Goal: Transaction & Acquisition: Purchase product/service

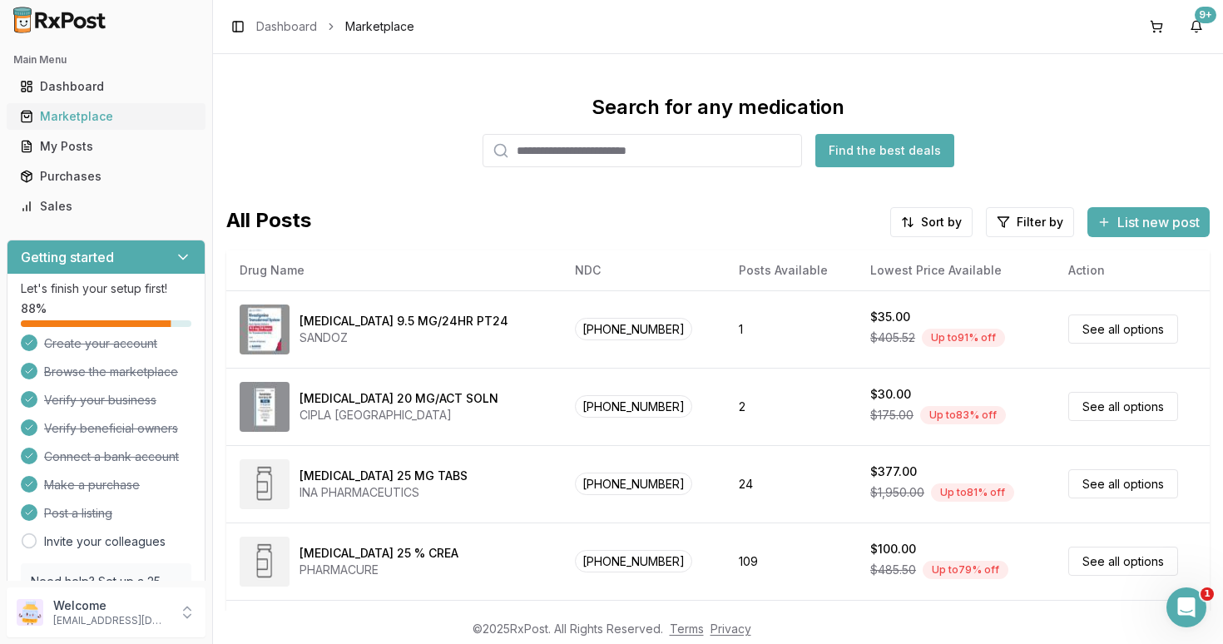
click at [66, 114] on div "Marketplace" at bounding box center [106, 116] width 172 height 17
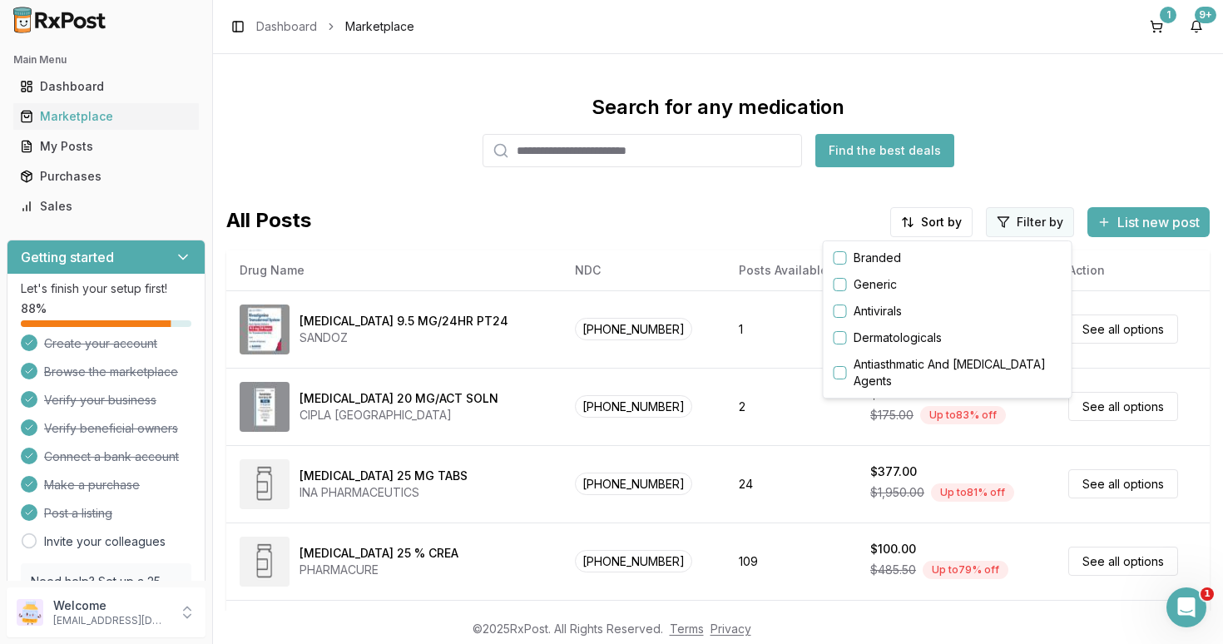
click at [1024, 227] on html "Main Menu Dashboard Marketplace My Posts Purchases Sales Getting started Let's …" at bounding box center [611, 322] width 1223 height 644
click at [842, 255] on button "button" at bounding box center [839, 257] width 13 height 13
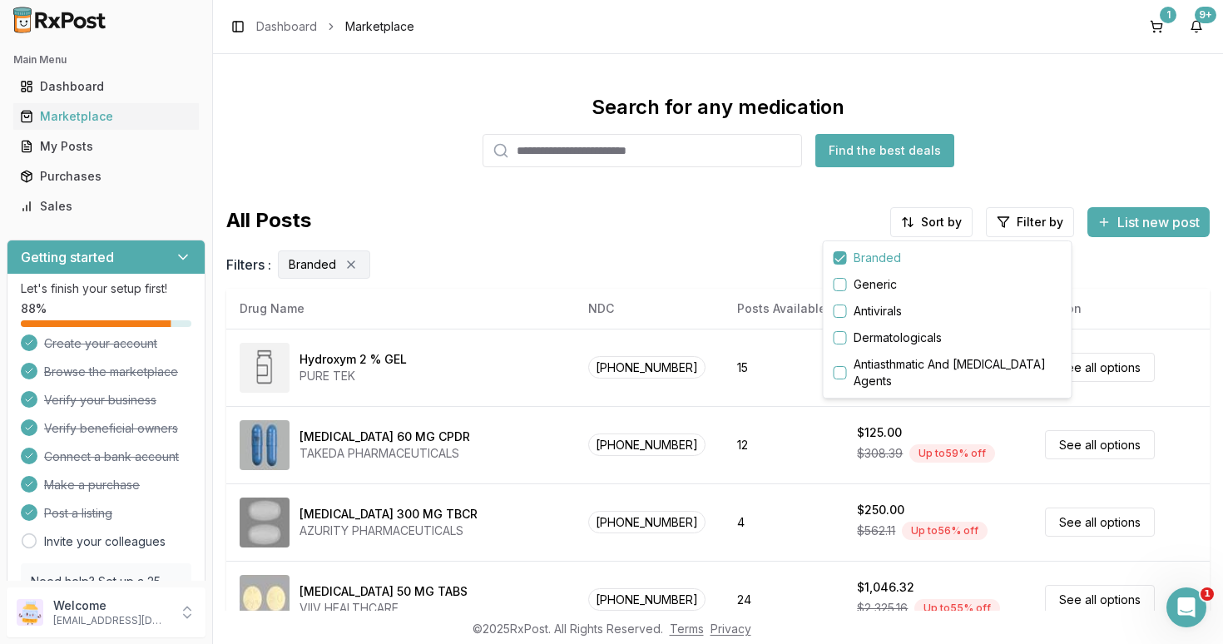
click at [931, 224] on html "Main Menu Dashboard Marketplace My Posts Purchases Sales Getting started Let's …" at bounding box center [611, 322] width 1223 height 644
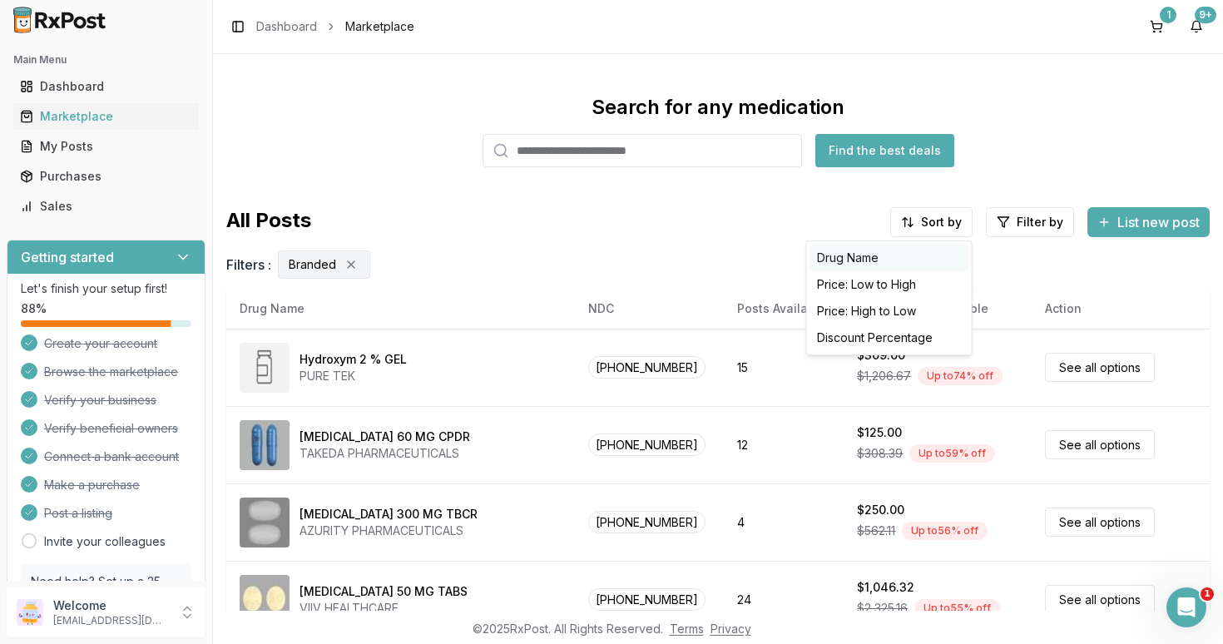
click at [861, 259] on div "Drug Name" at bounding box center [889, 258] width 158 height 27
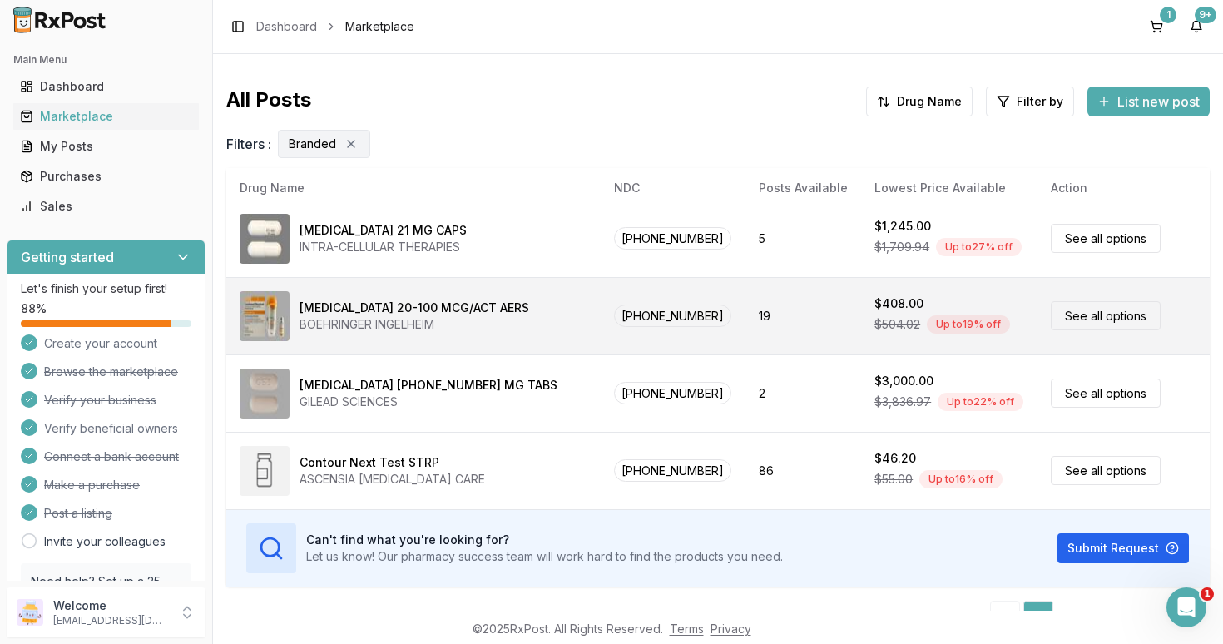
scroll to position [155, 0]
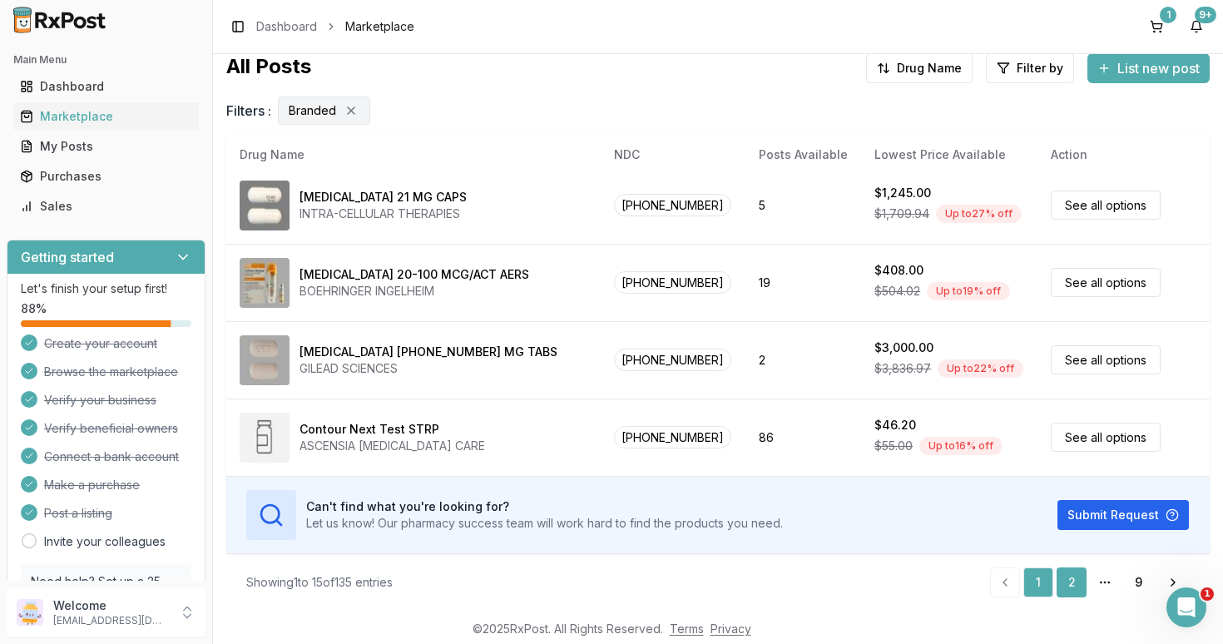
click at [1068, 578] on link "2" at bounding box center [1071, 582] width 30 height 30
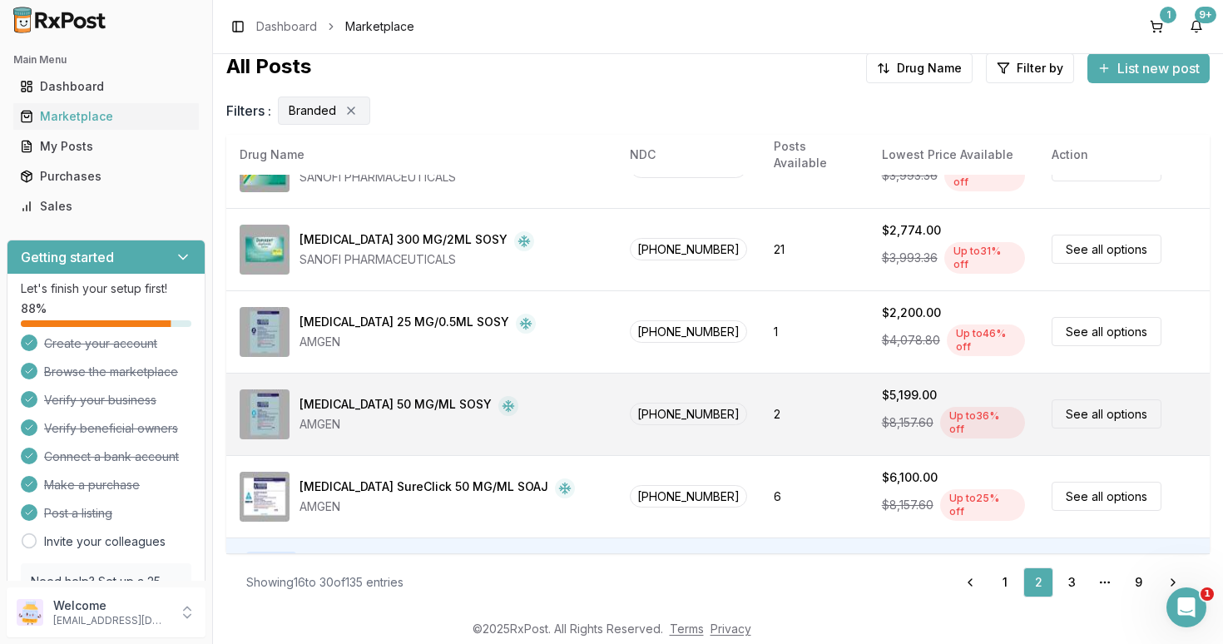
scroll to position [859, 0]
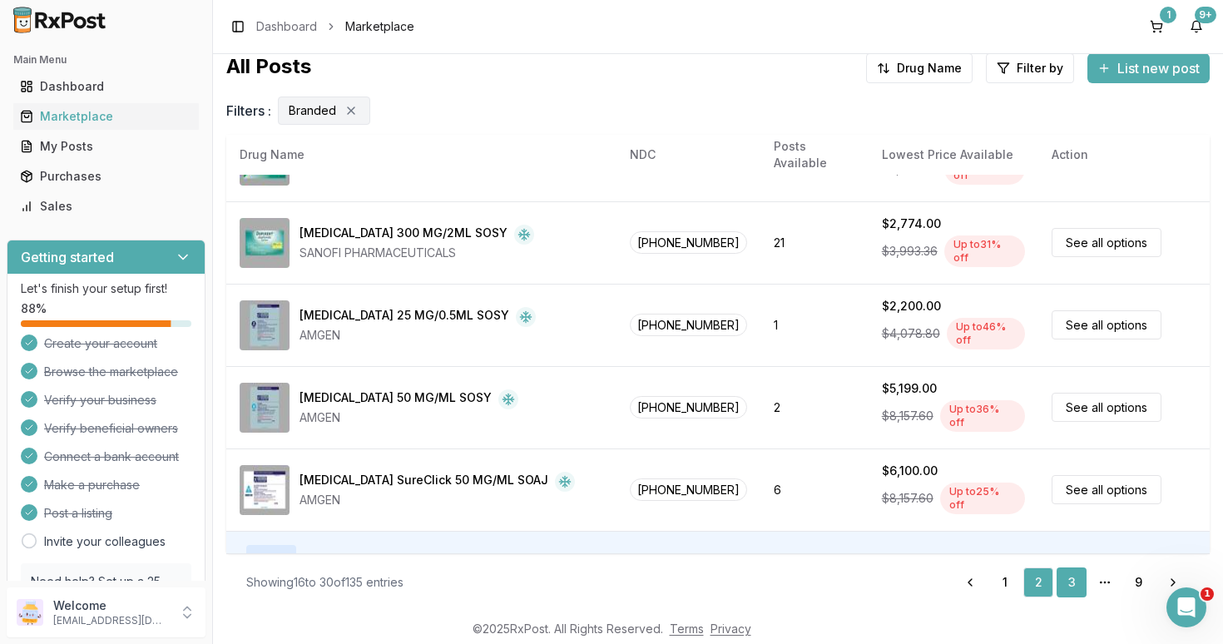
click at [1069, 581] on link "3" at bounding box center [1071, 582] width 30 height 30
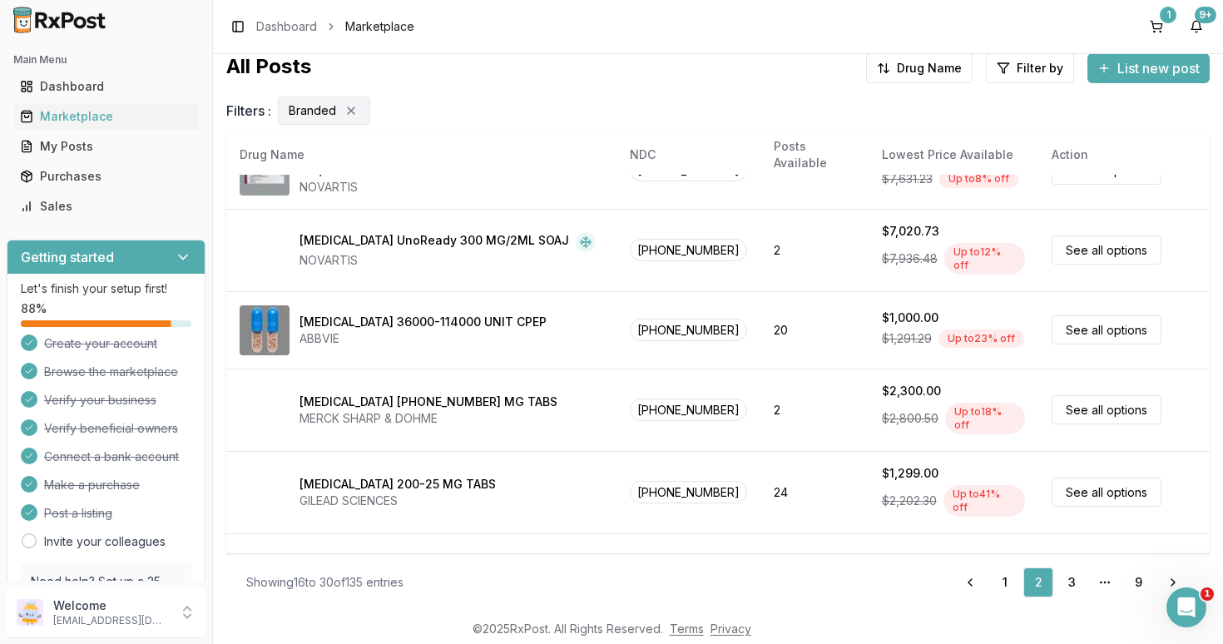
scroll to position [0, 0]
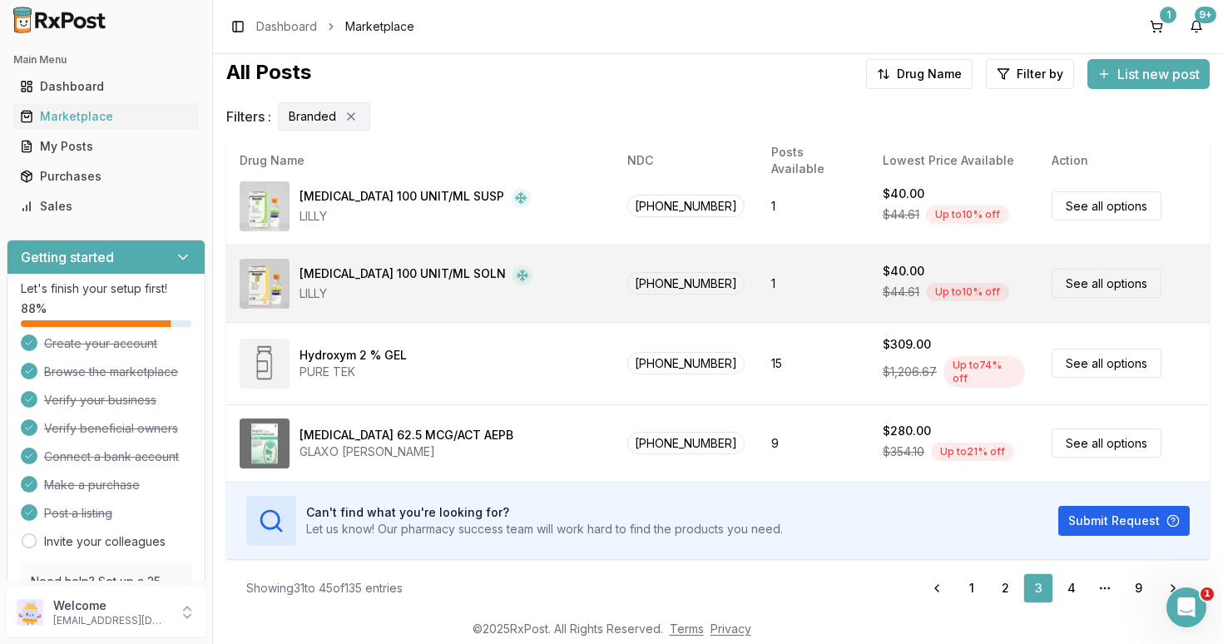
scroll to position [155, 0]
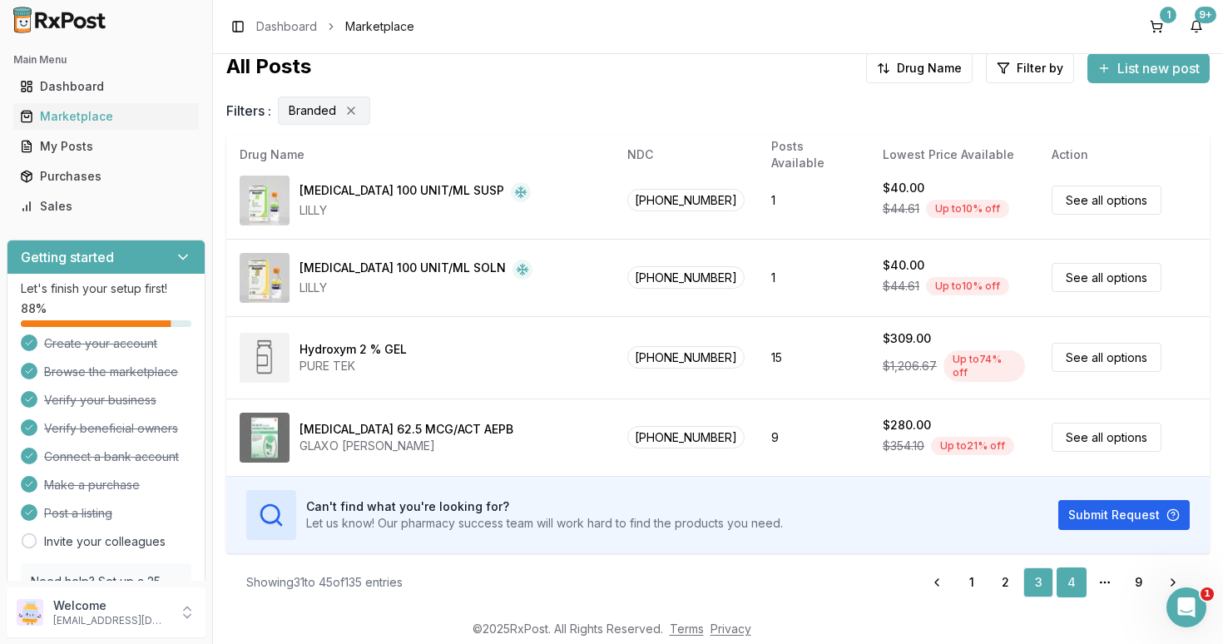
click at [1071, 581] on link "4" at bounding box center [1071, 582] width 30 height 30
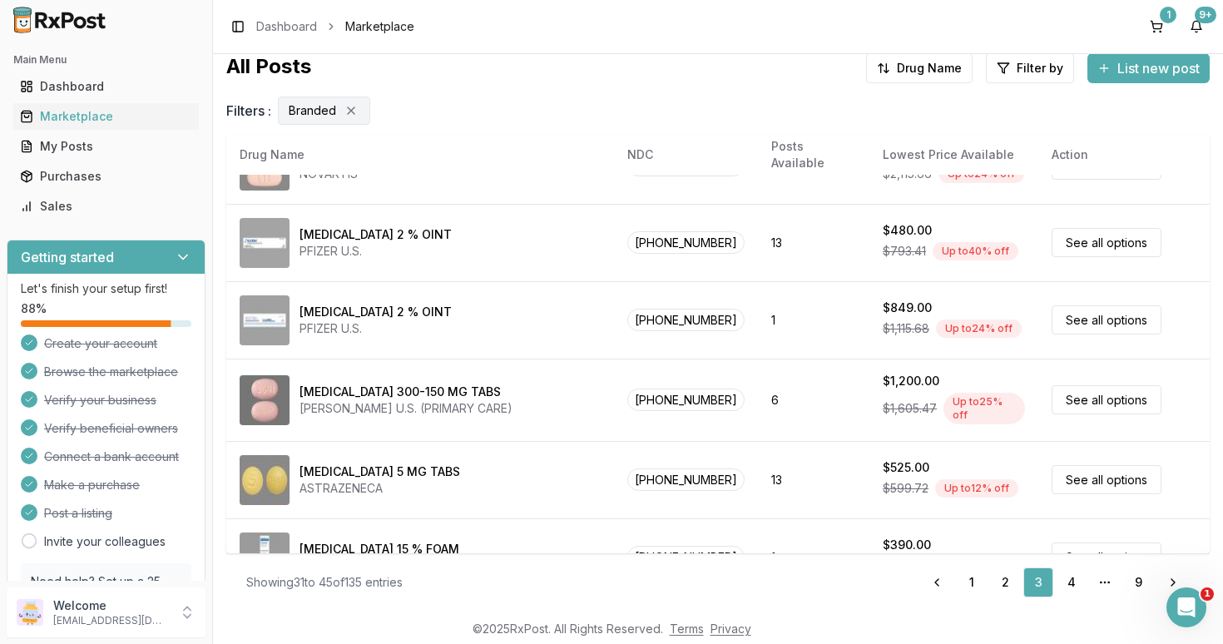
scroll to position [0, 0]
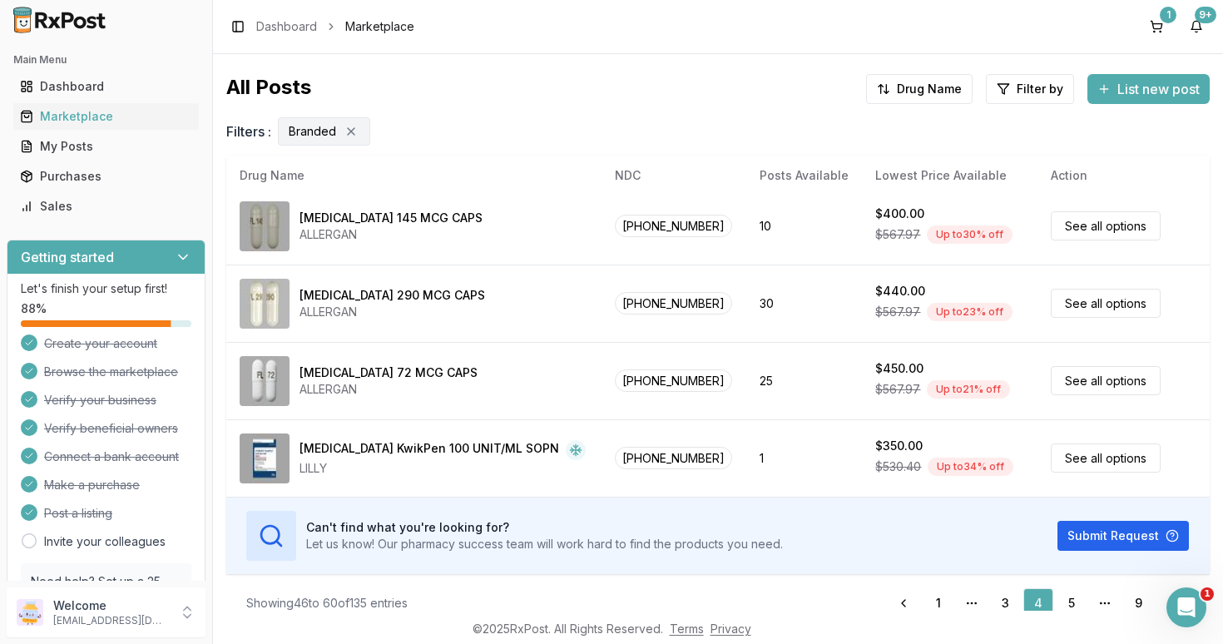
scroll to position [155, 0]
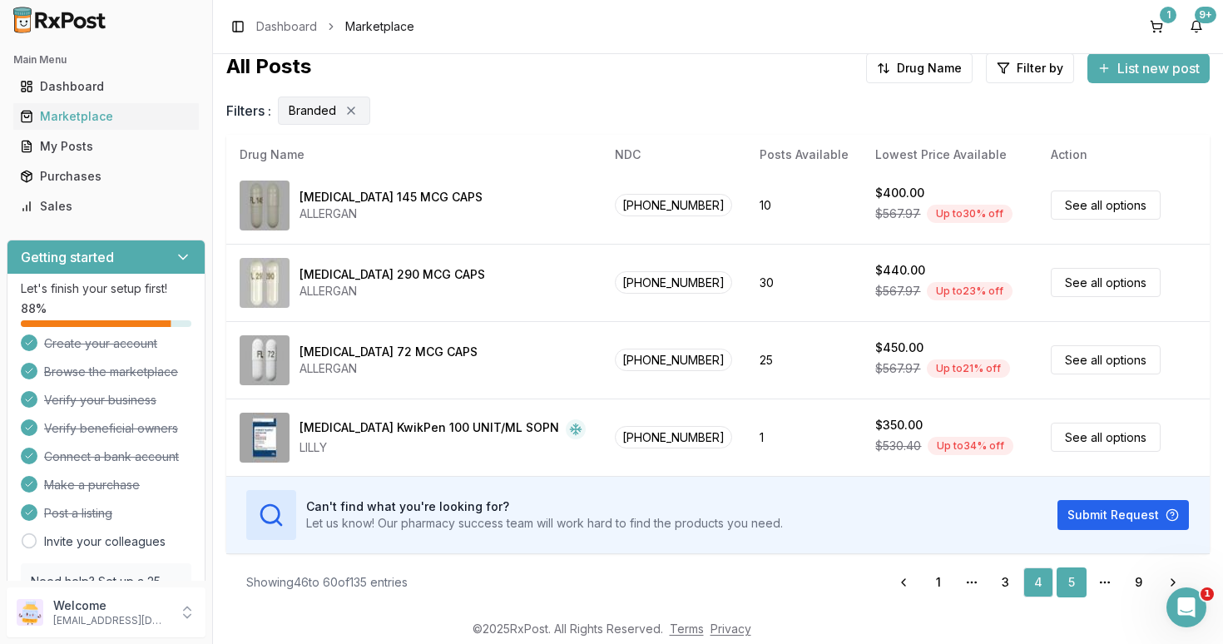
click at [1075, 581] on link "5" at bounding box center [1071, 582] width 30 height 30
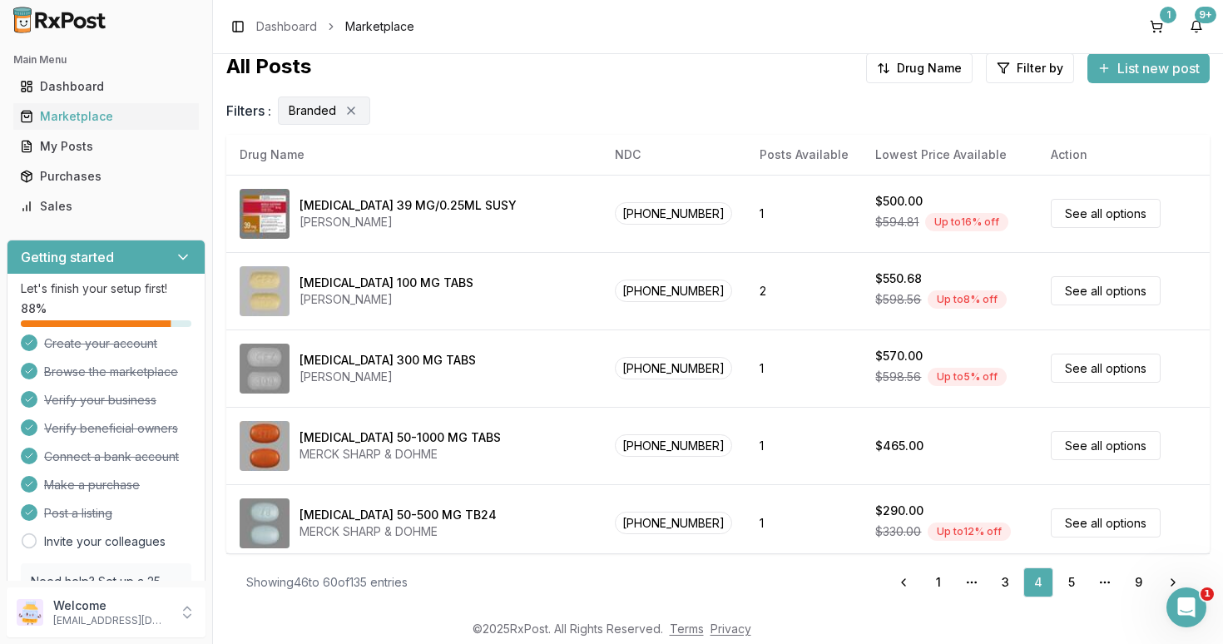
scroll to position [0, 0]
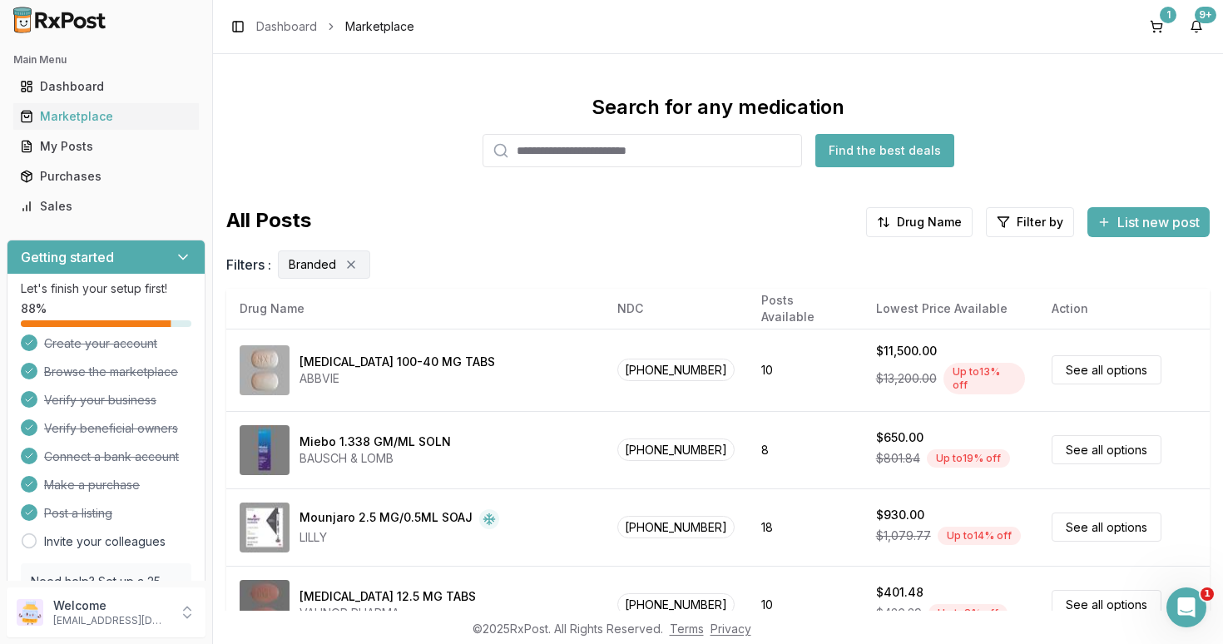
click at [641, 369] on span "[PHONE_NUMBER]" at bounding box center [675, 369] width 117 height 22
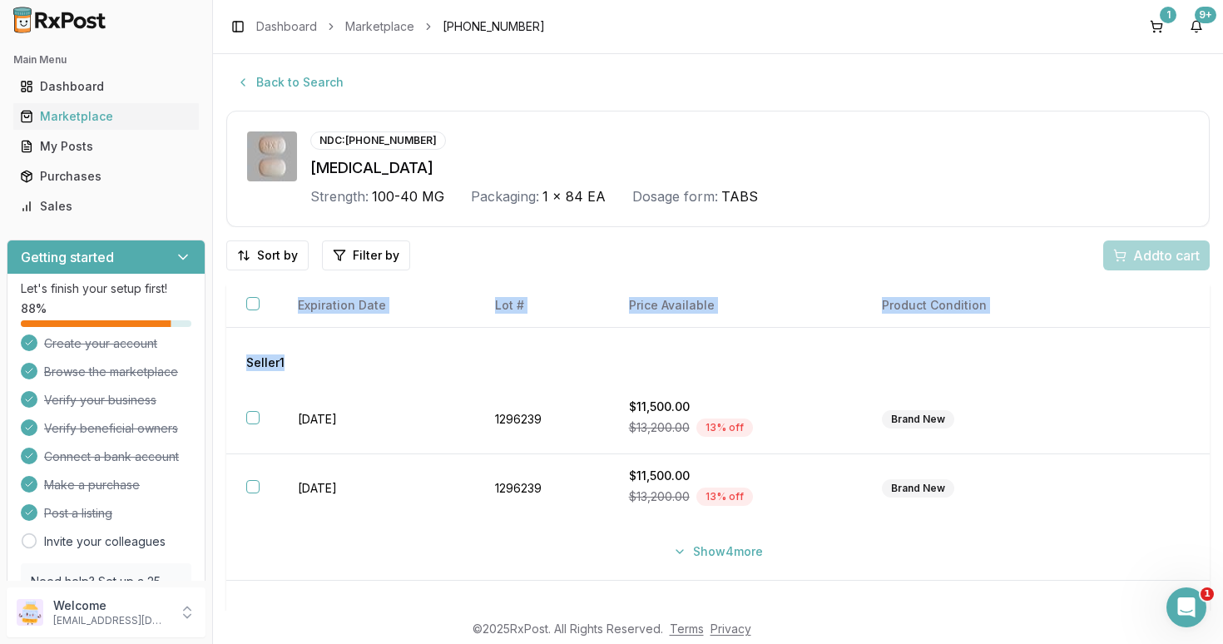
drag, startPoint x: 256, startPoint y: 307, endPoint x: 219, endPoint y: 284, distance: 43.6
click at [226, 290] on div "Expiration Date Lot # Price Available Product Condition Seller 1 [DATE] 1296239…" at bounding box center [717, 493] width 983 height 418
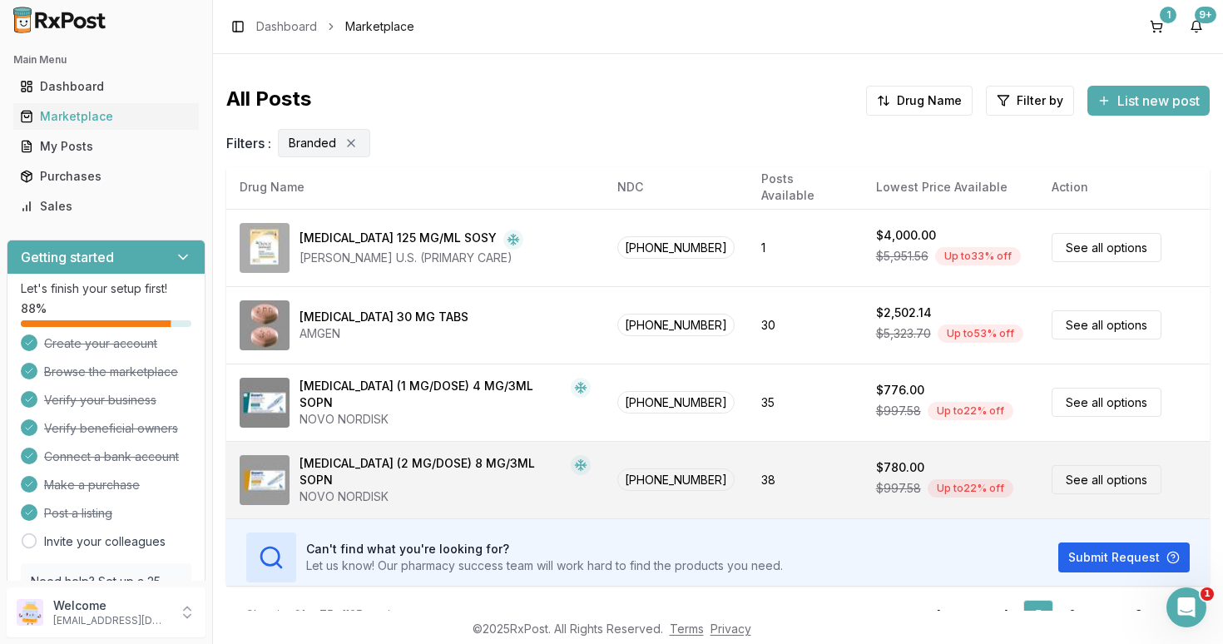
scroll to position [155, 0]
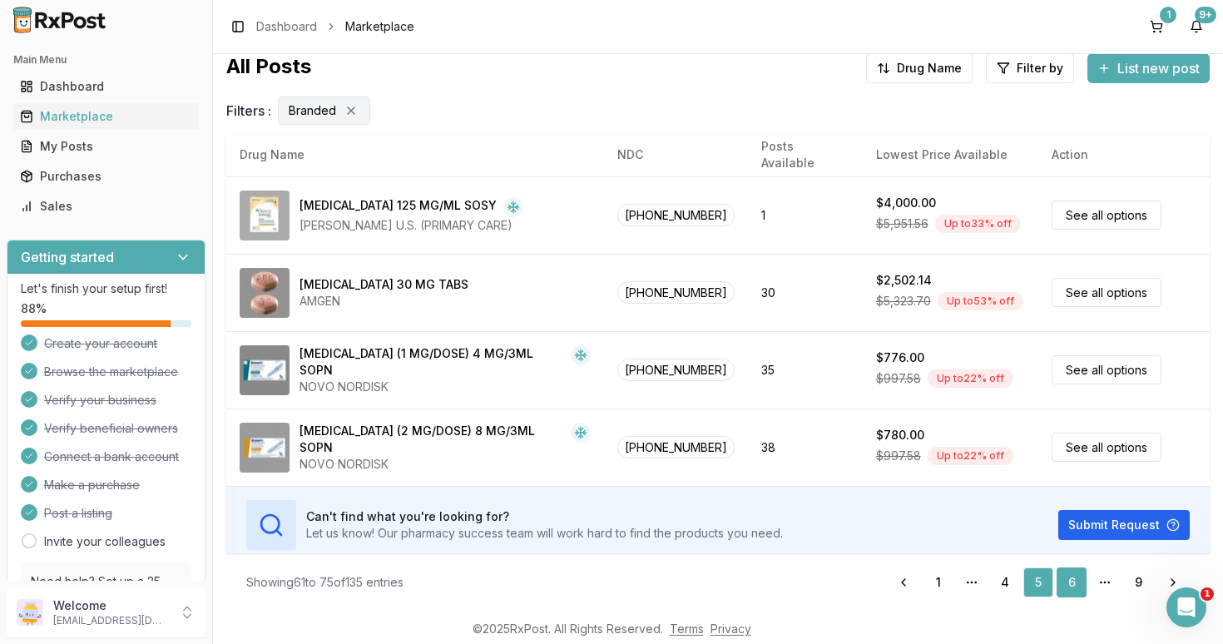
click at [1070, 584] on link "6" at bounding box center [1071, 582] width 30 height 30
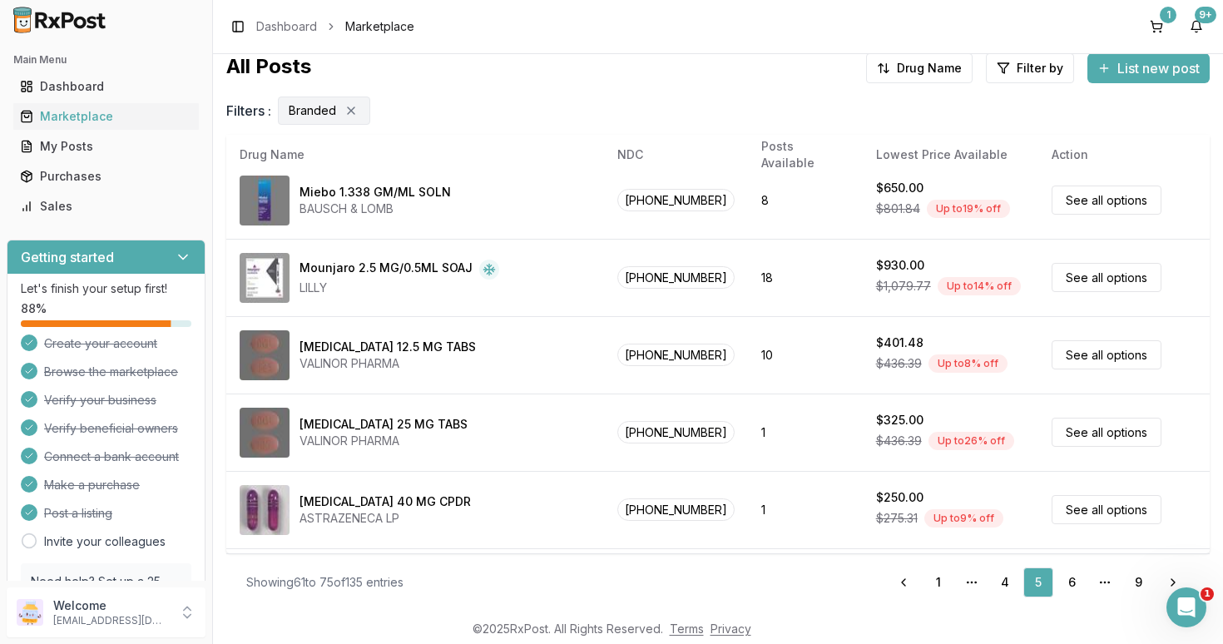
scroll to position [0, 0]
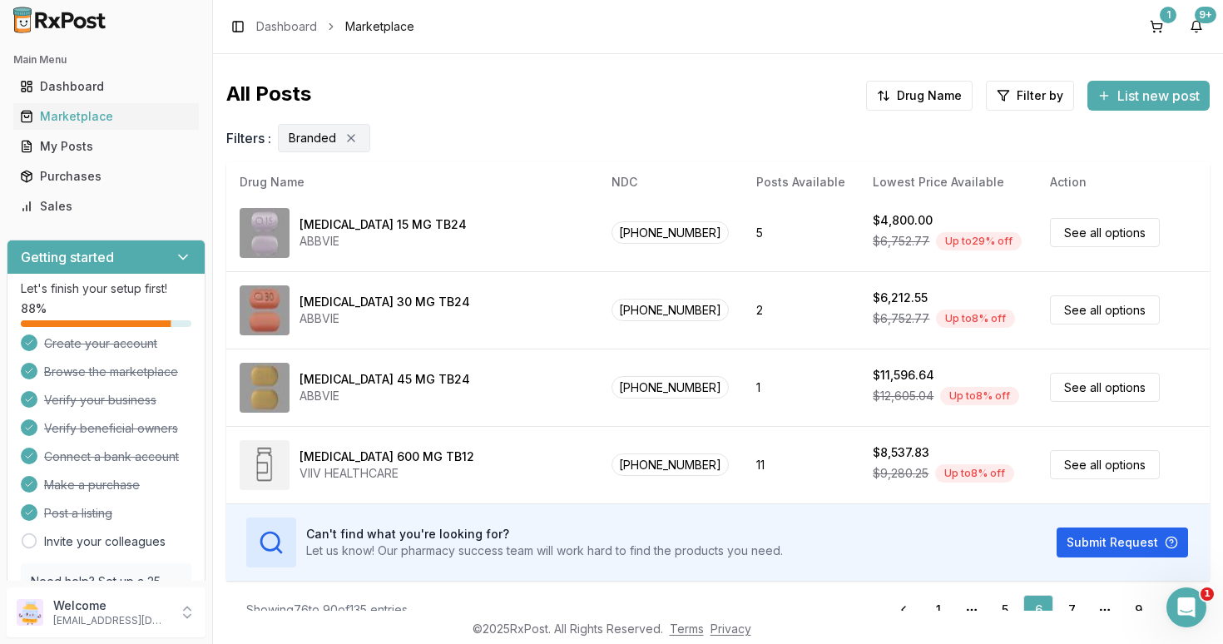
scroll to position [155, 0]
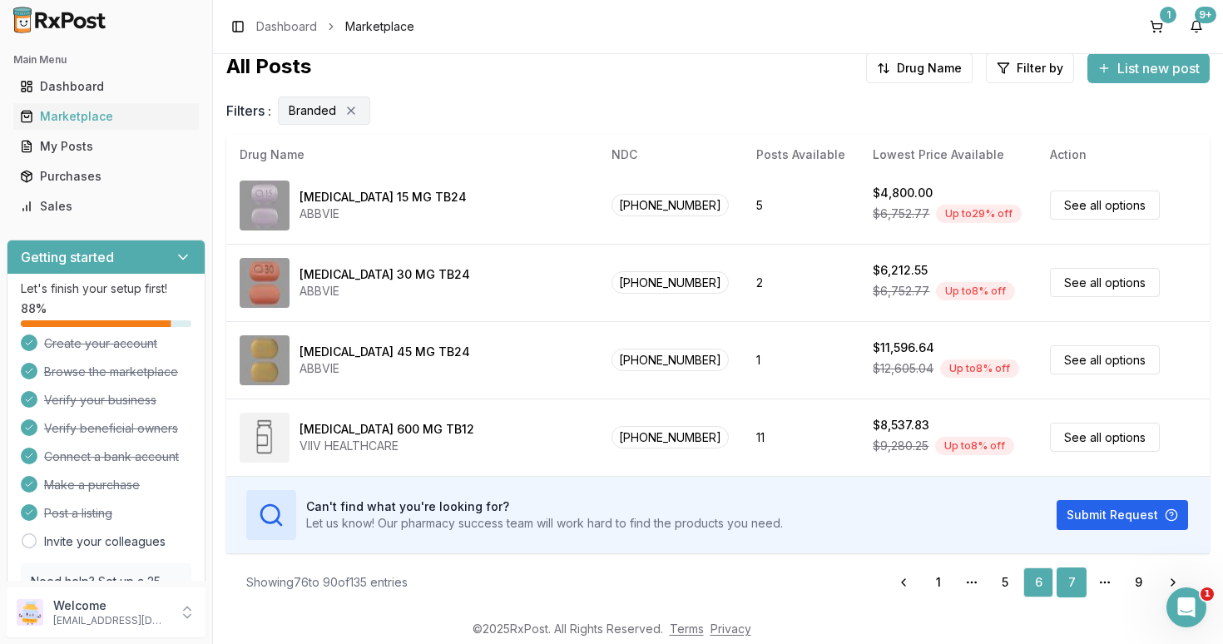
click at [1073, 576] on link "7" at bounding box center [1071, 582] width 30 height 30
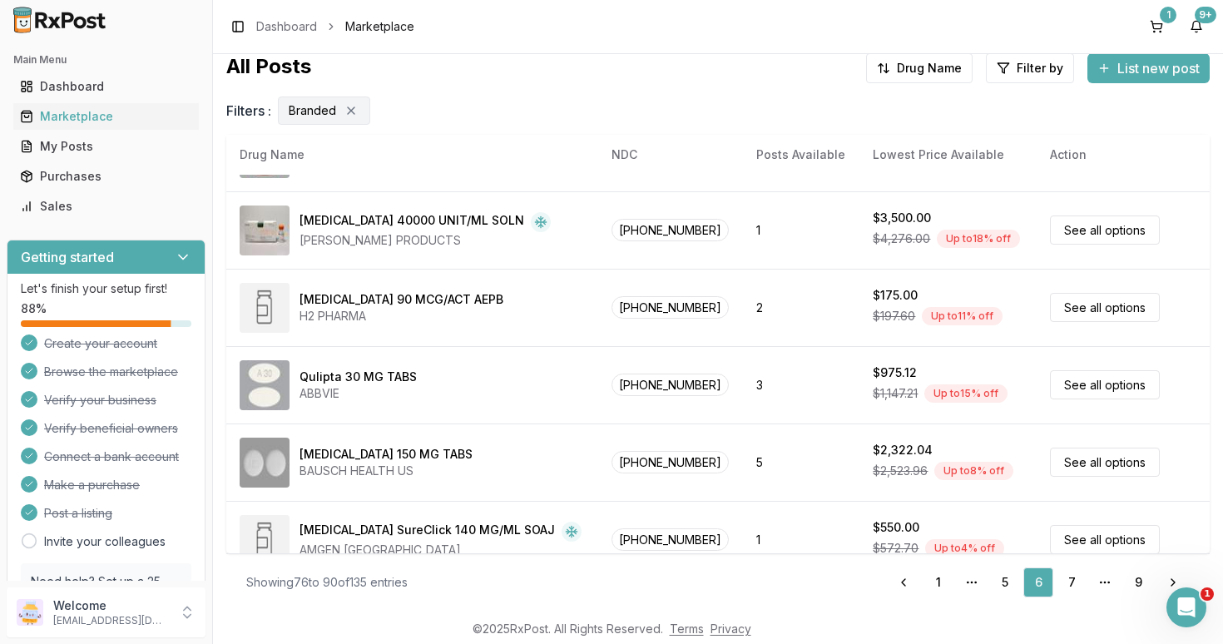
scroll to position [0, 0]
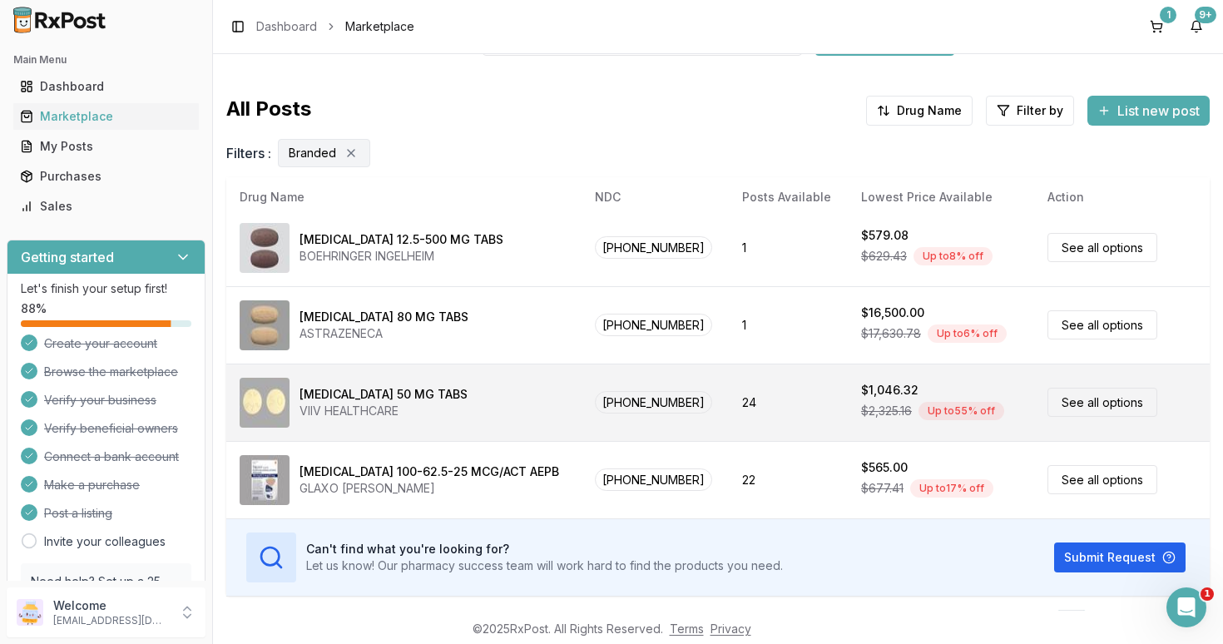
scroll to position [155, 0]
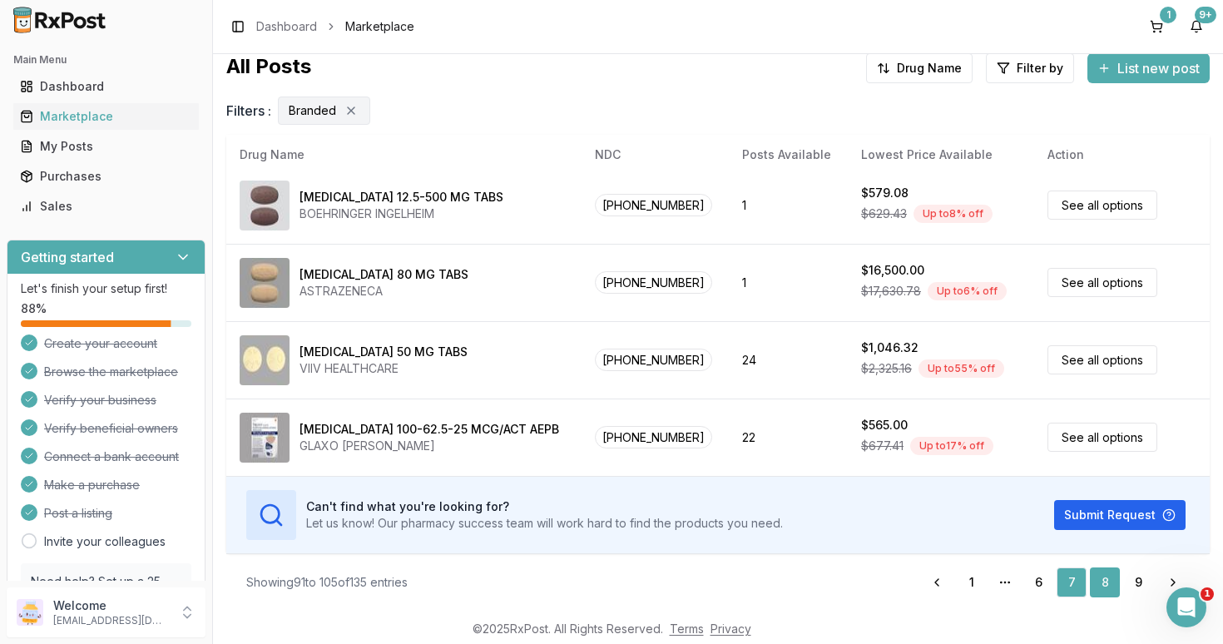
click at [1104, 579] on link "8" at bounding box center [1105, 582] width 30 height 30
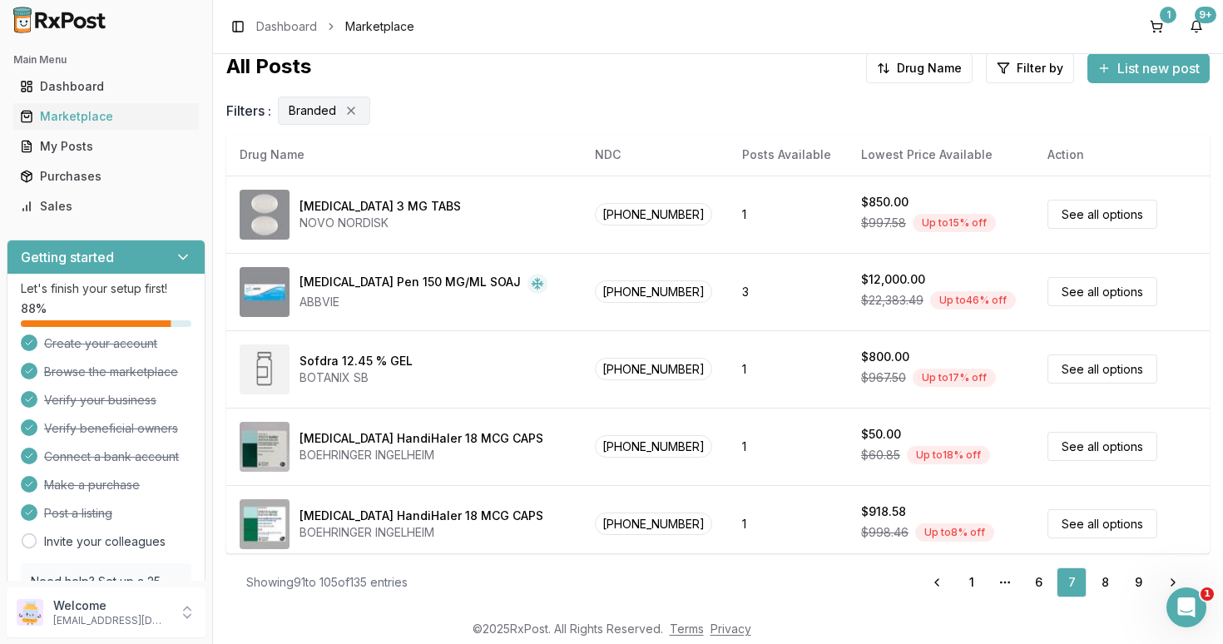
scroll to position [0, 0]
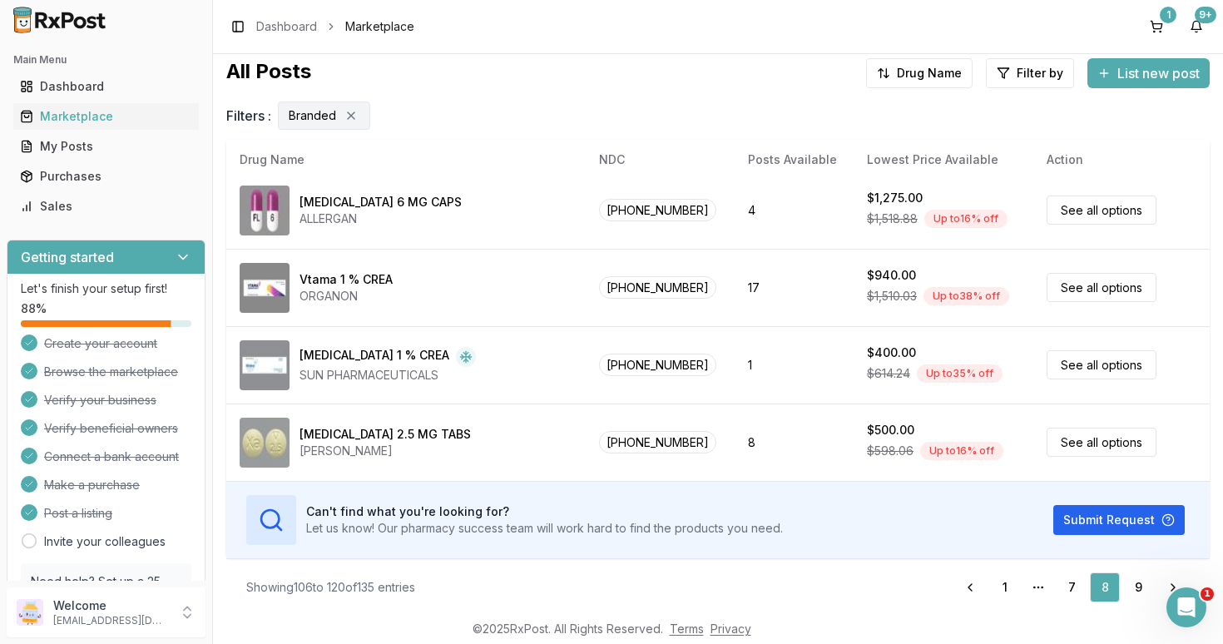
scroll to position [155, 0]
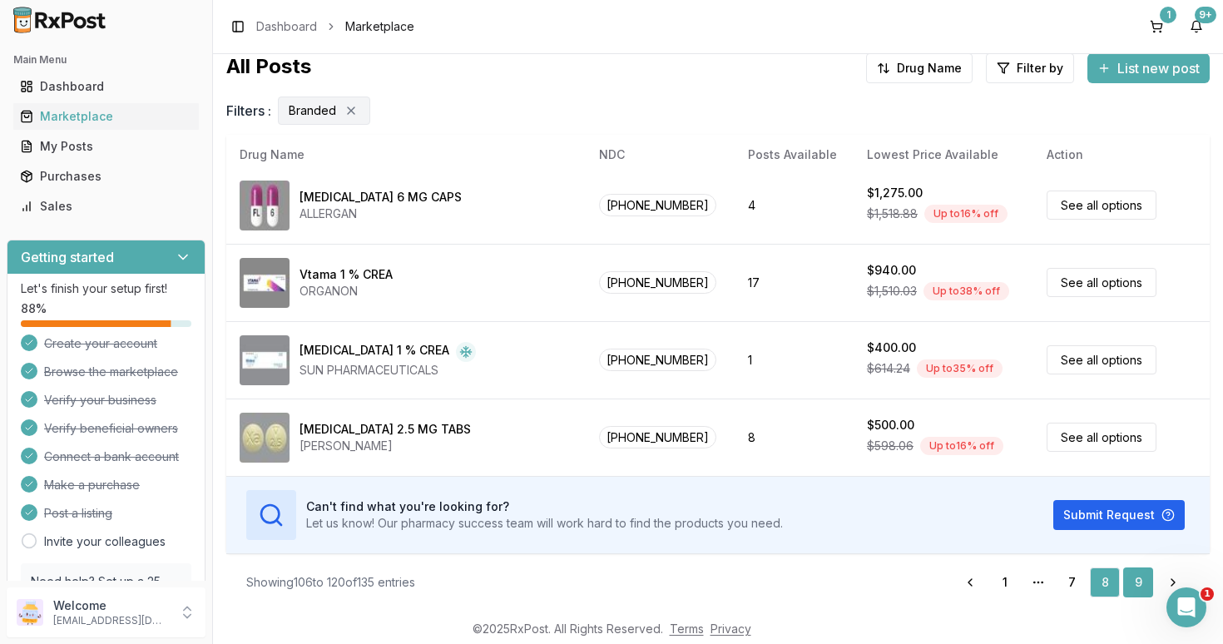
click at [1137, 587] on link "9" at bounding box center [1138, 582] width 30 height 30
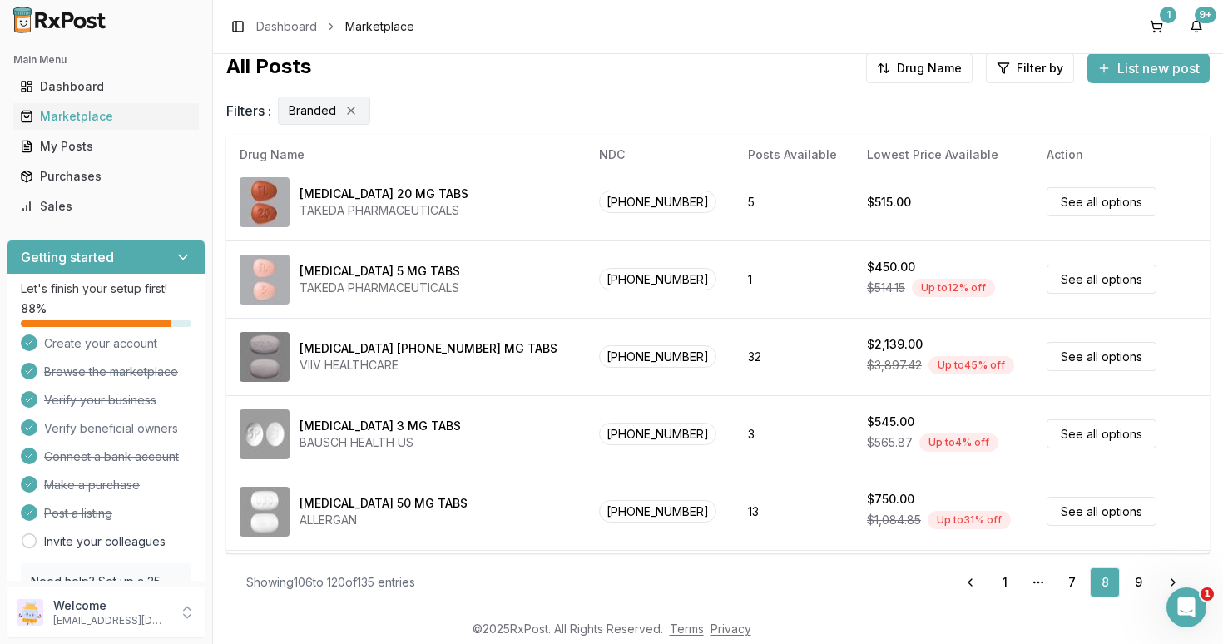
scroll to position [0, 0]
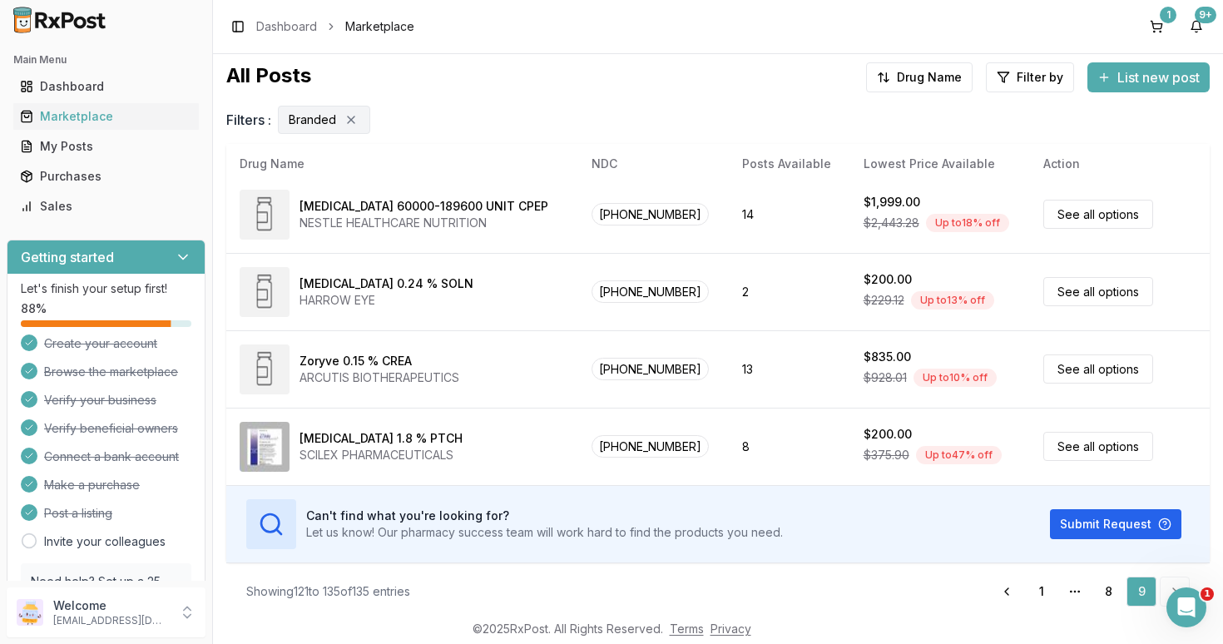
scroll to position [155, 0]
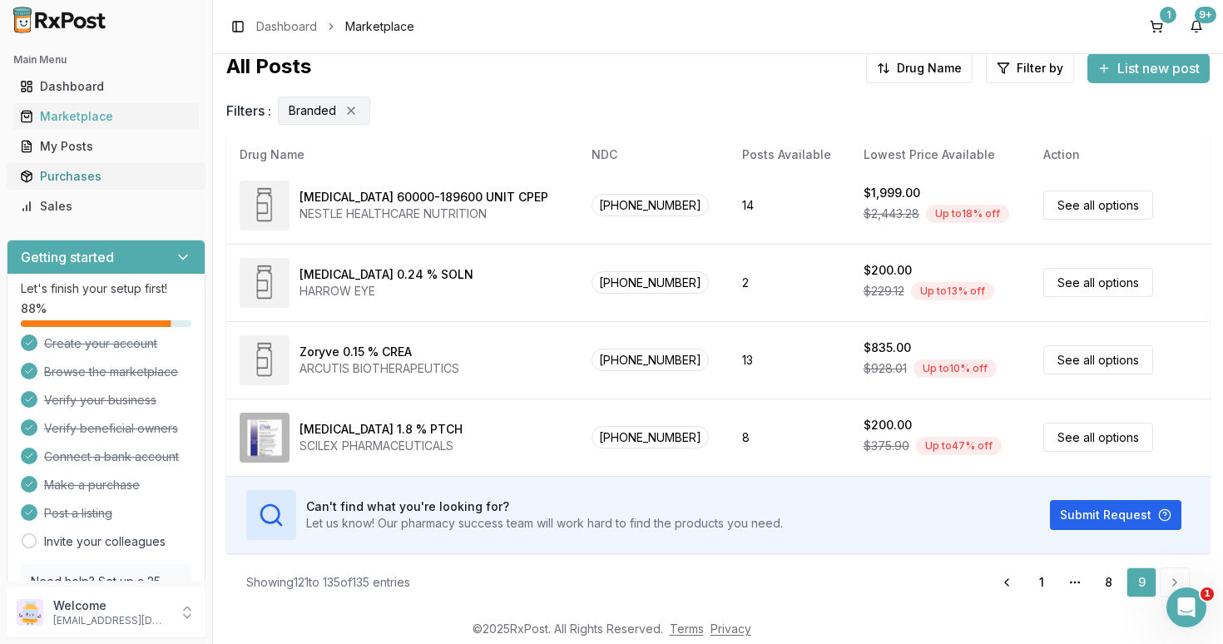
click at [80, 180] on div "Purchases" at bounding box center [106, 176] width 172 height 17
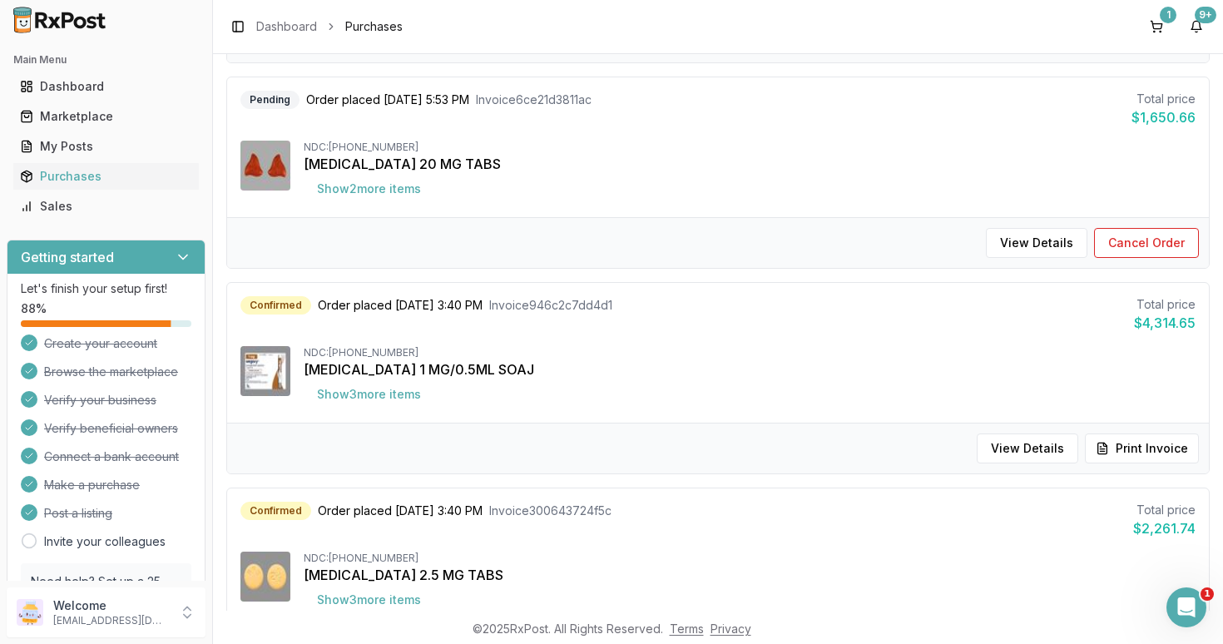
scroll to position [424, 0]
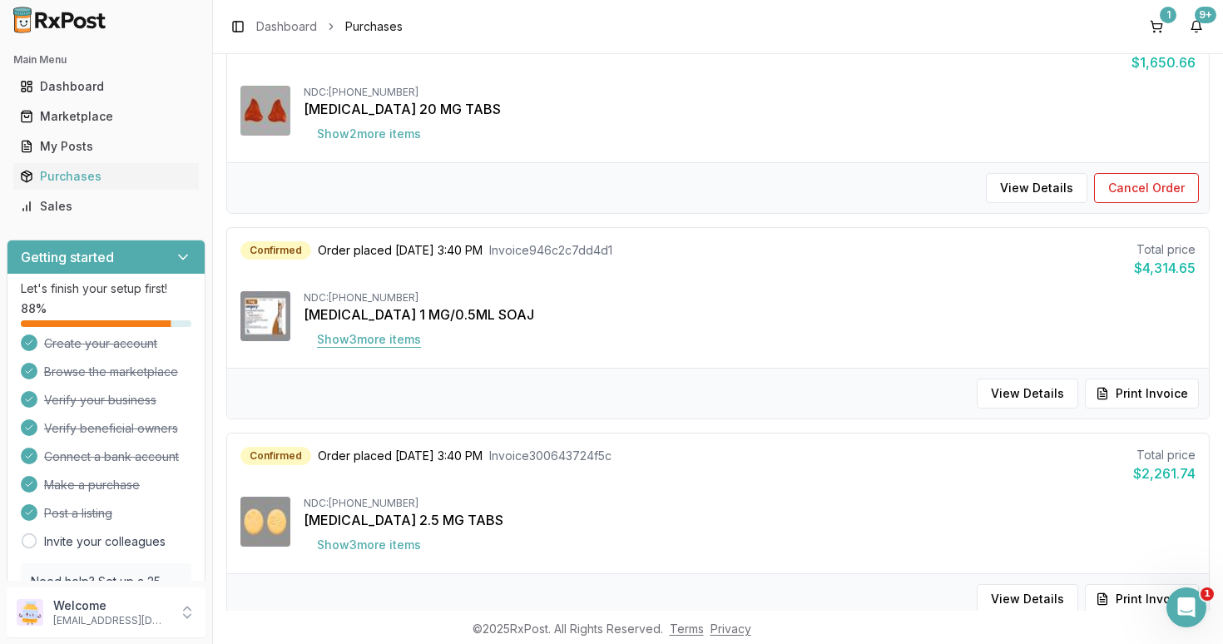
click at [413, 339] on button "Show 3 more item s" at bounding box center [369, 339] width 131 height 30
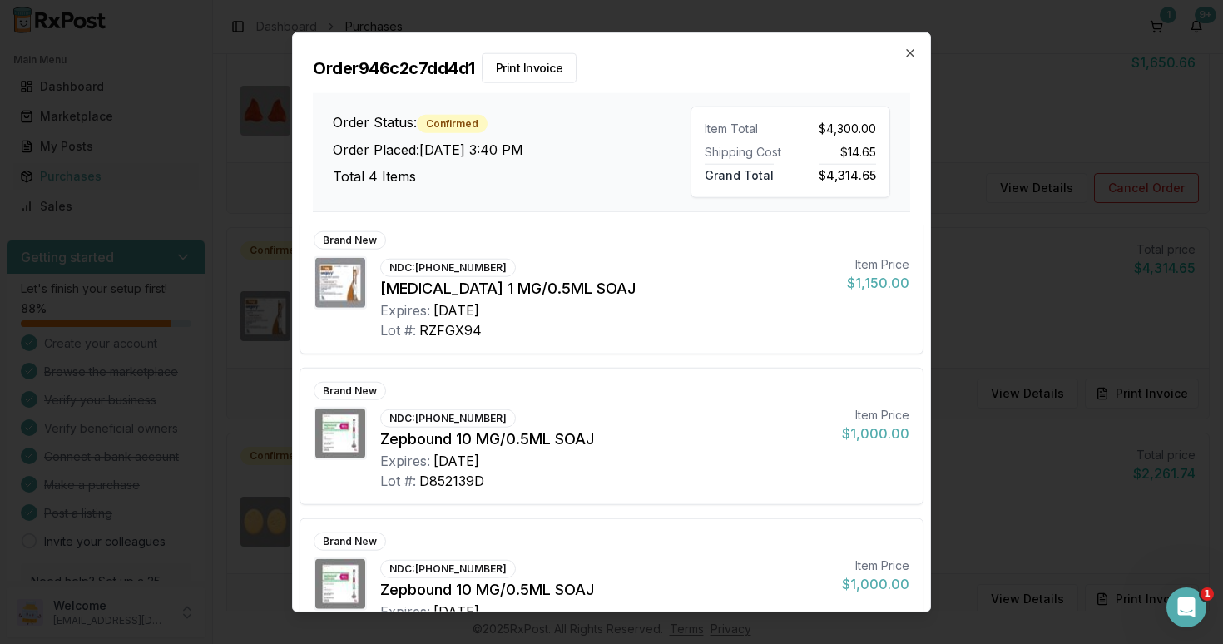
scroll to position [0, 0]
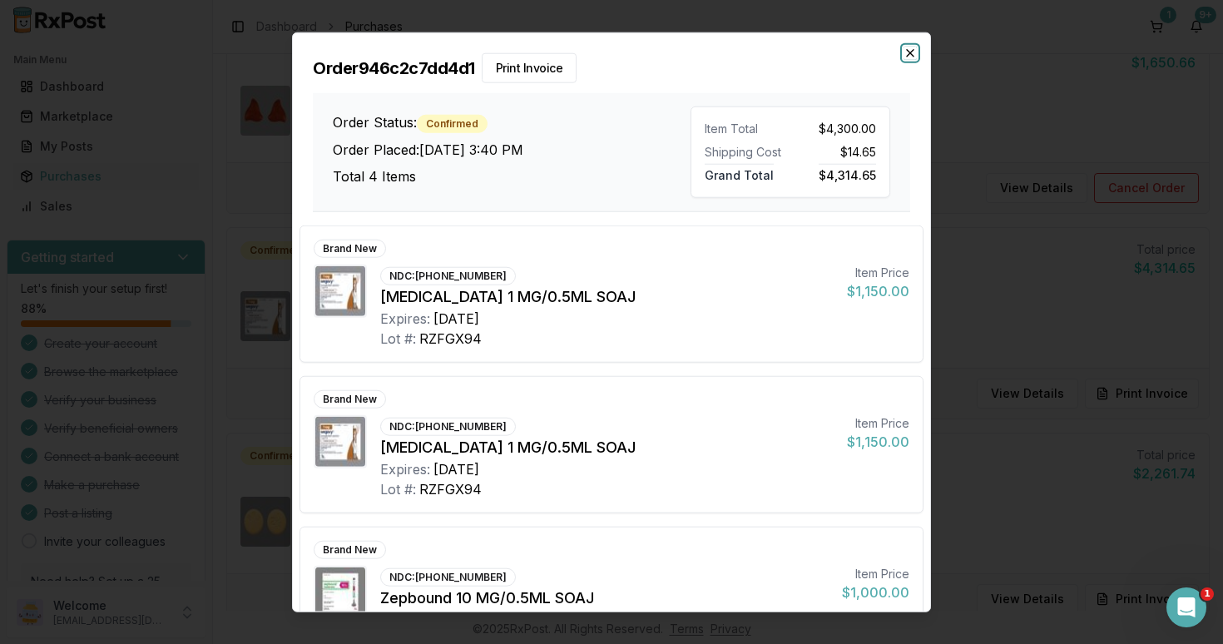
click at [909, 57] on icon "button" at bounding box center [909, 53] width 13 height 13
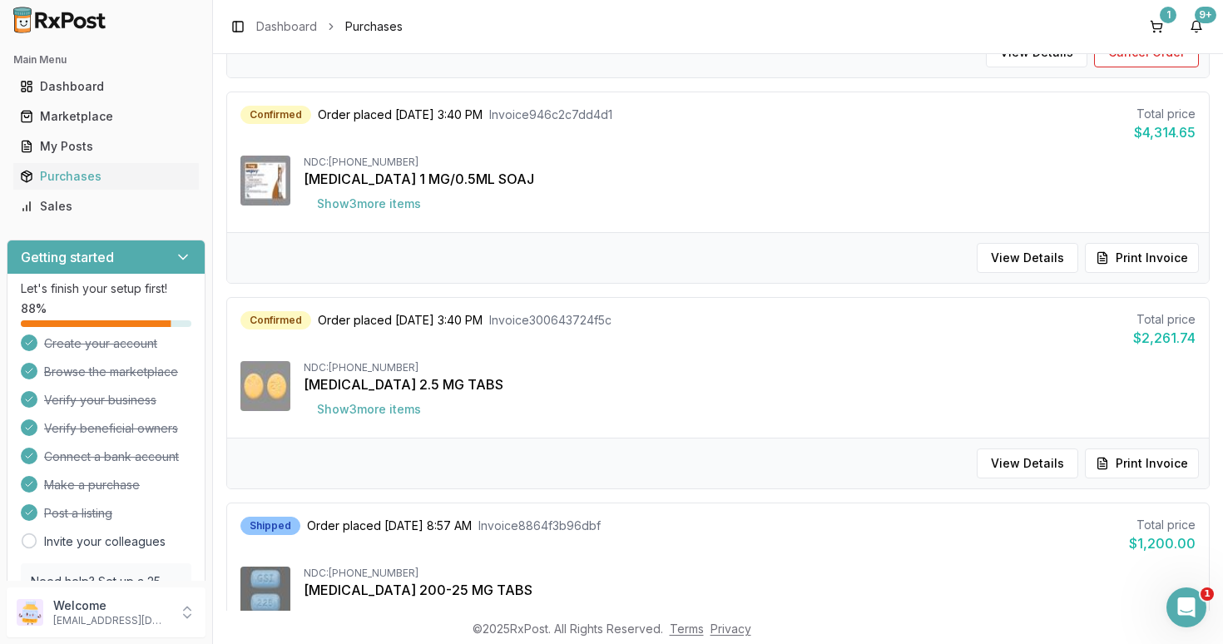
scroll to position [640, 0]
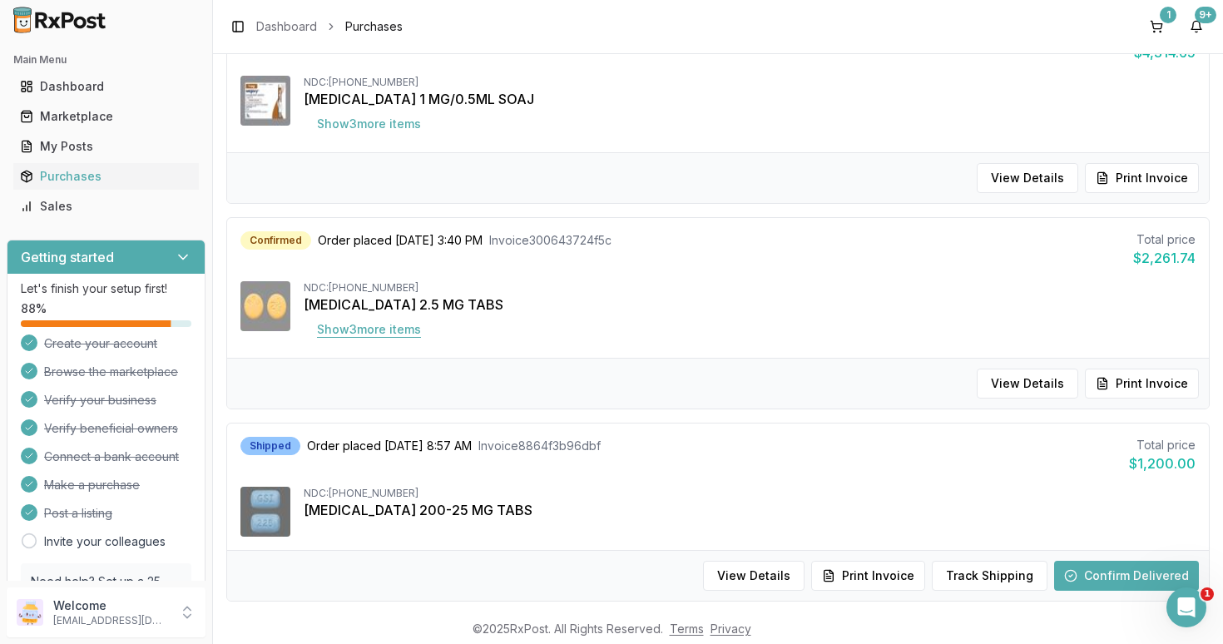
click at [382, 336] on button "Show 3 more item s" at bounding box center [369, 329] width 131 height 30
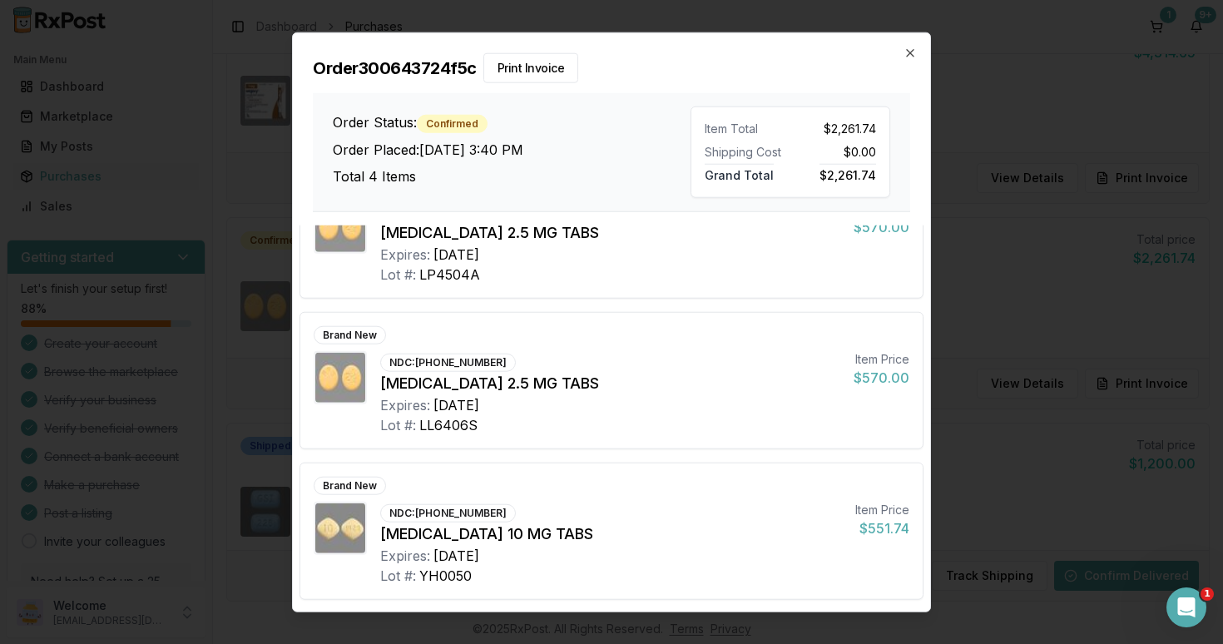
scroll to position [0, 0]
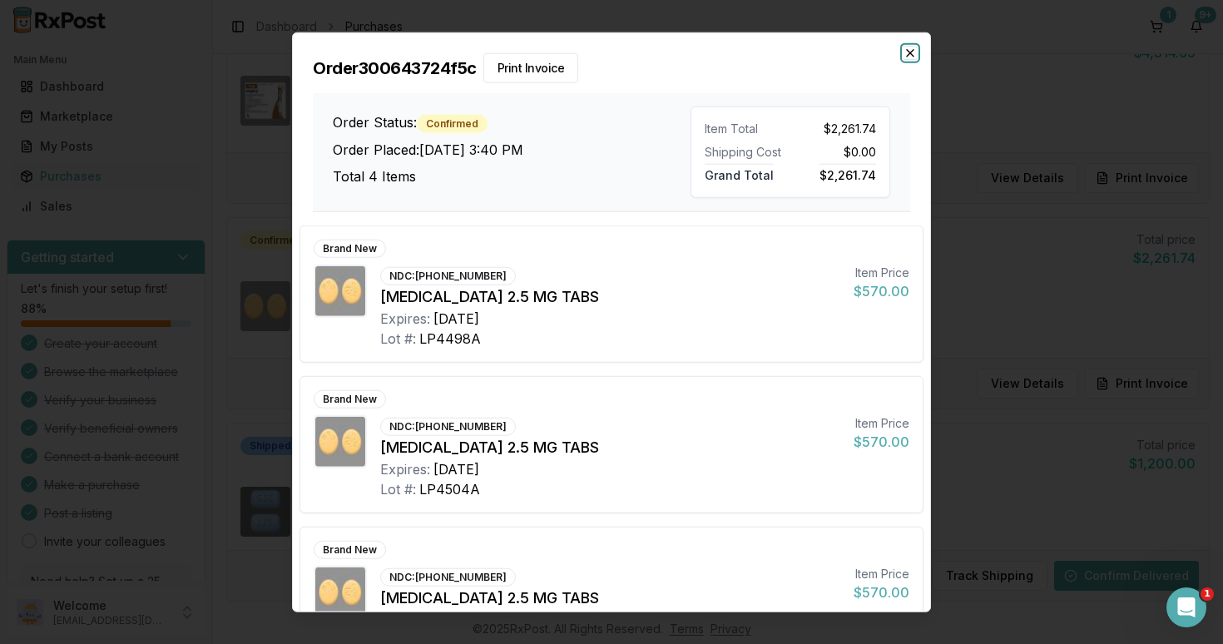
click at [910, 54] on icon "button" at bounding box center [910, 53] width 7 height 7
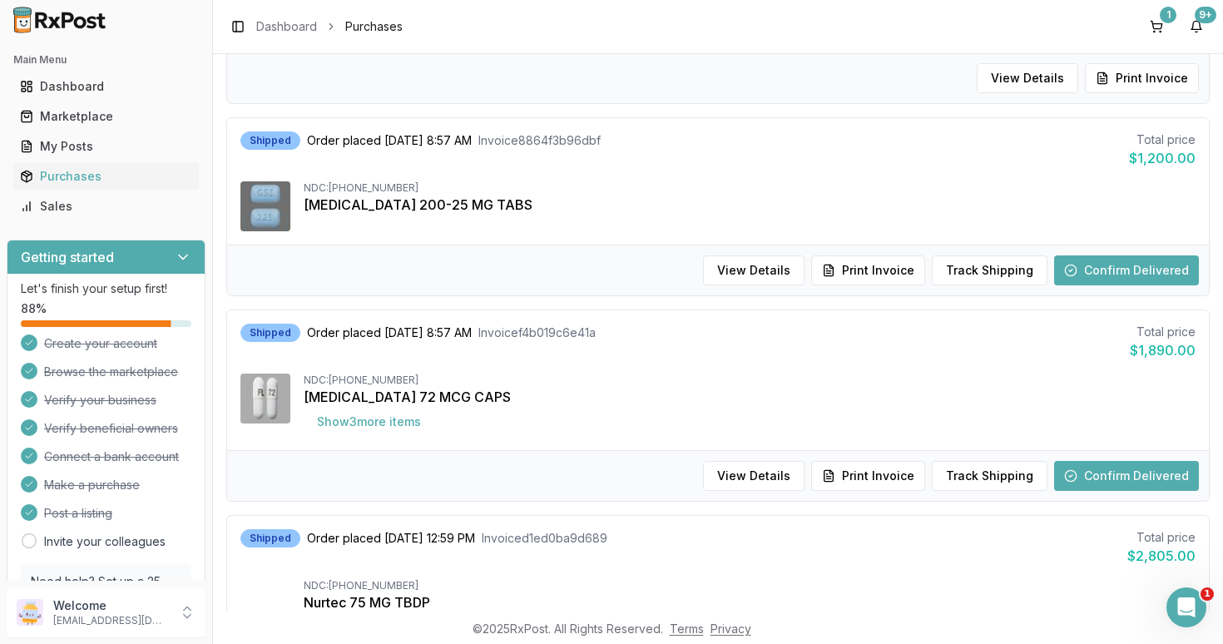
scroll to position [948, 0]
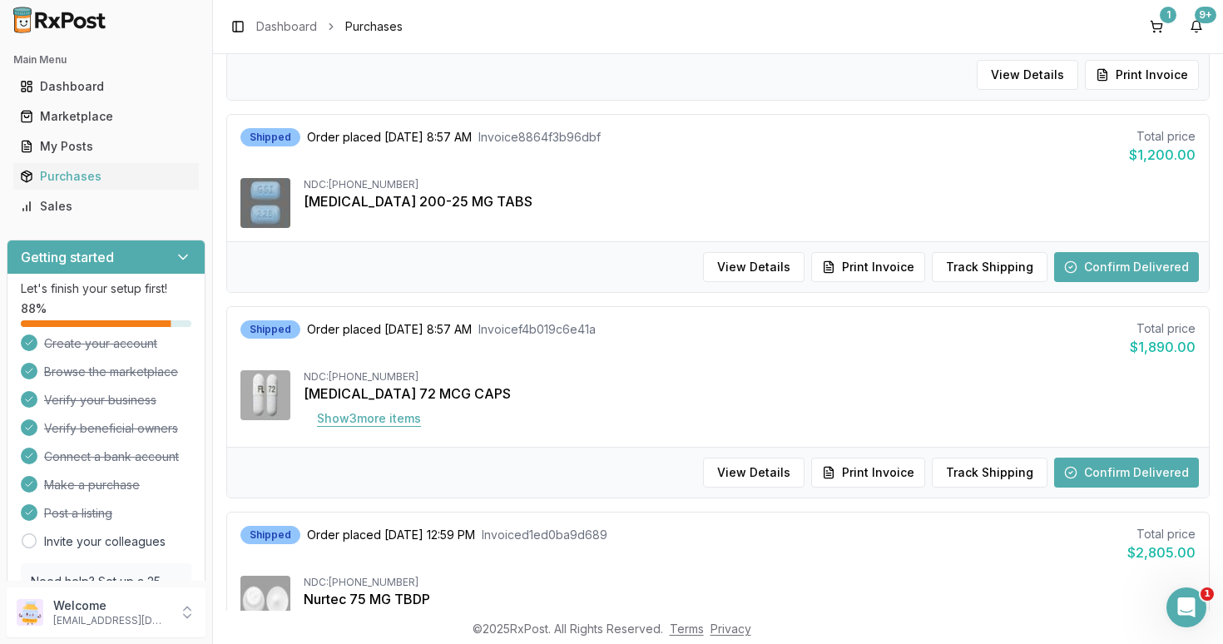
click at [384, 419] on button "Show 3 more item s" at bounding box center [369, 418] width 131 height 30
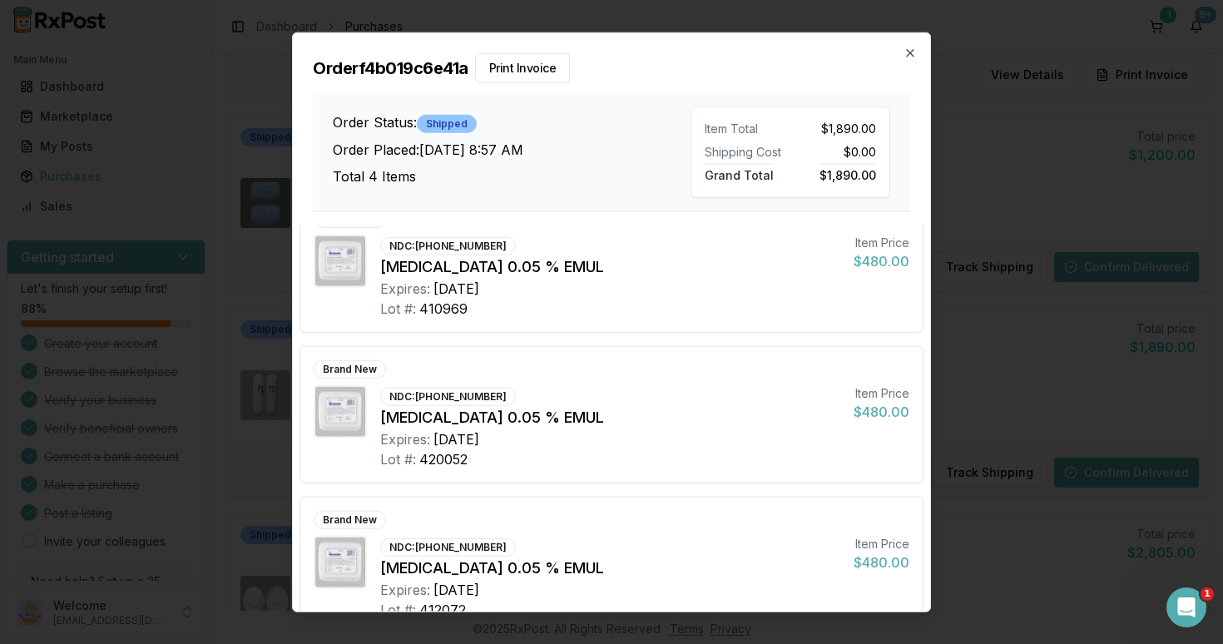
scroll to position [215, 0]
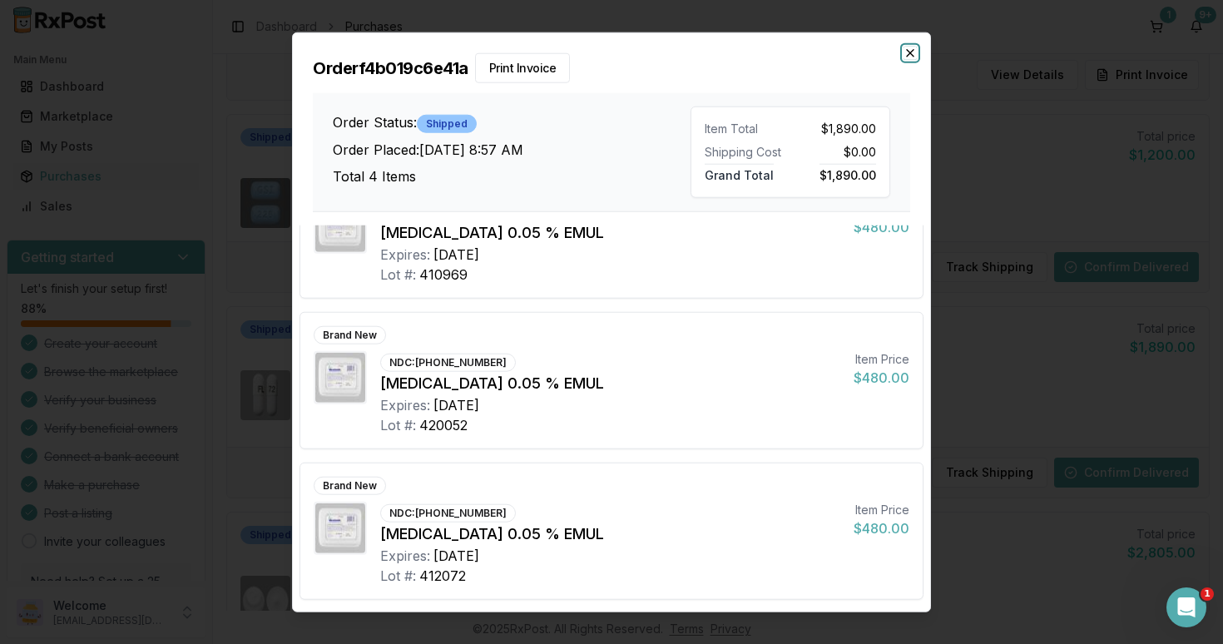
click at [912, 54] on icon "button" at bounding box center [909, 53] width 13 height 13
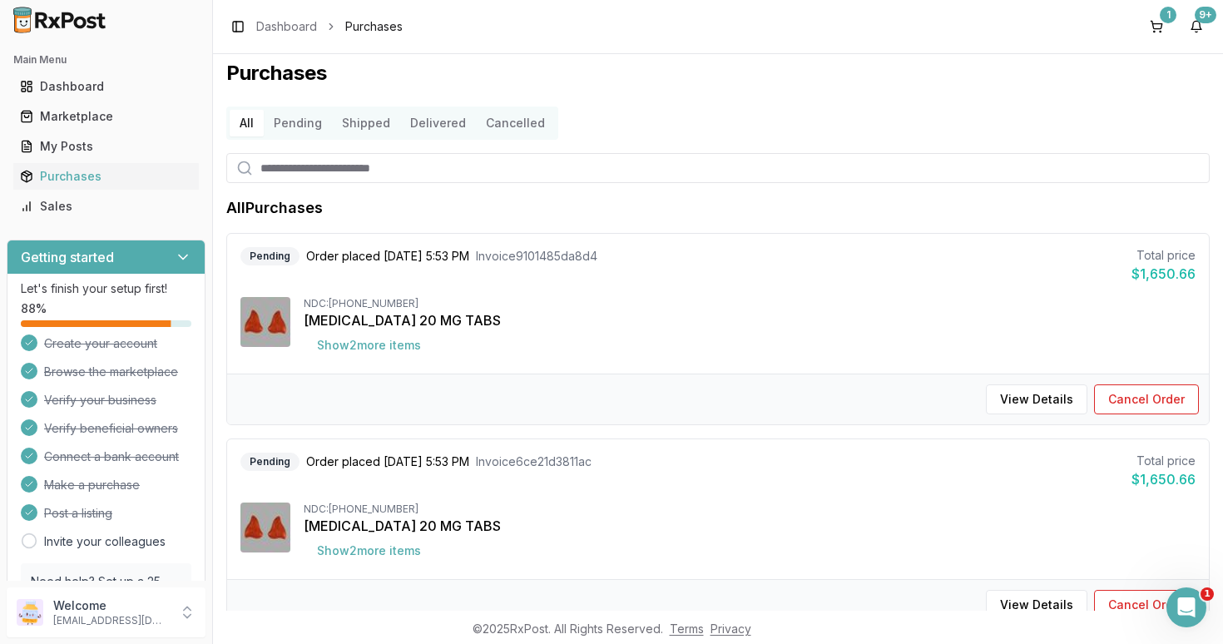
scroll to position [0, 0]
